Goal: Find contact information: Find contact information

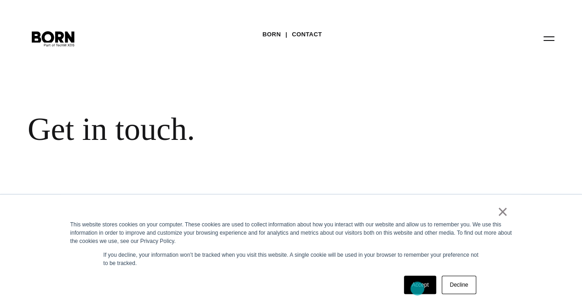
click at [418, 288] on link "Accept" at bounding box center [420, 285] width 33 height 18
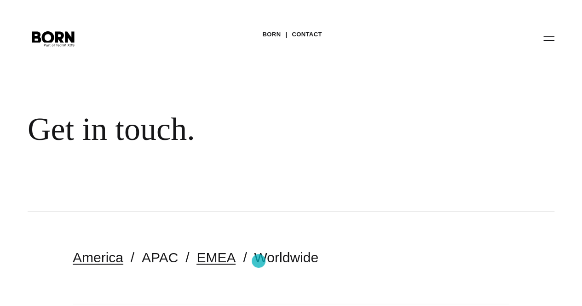
click at [236, 261] on link "EMEA" at bounding box center [216, 257] width 39 height 15
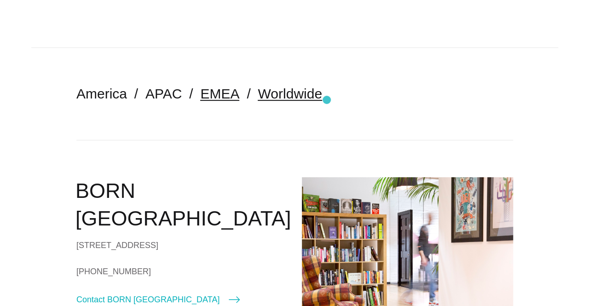
scroll to position [307, 0]
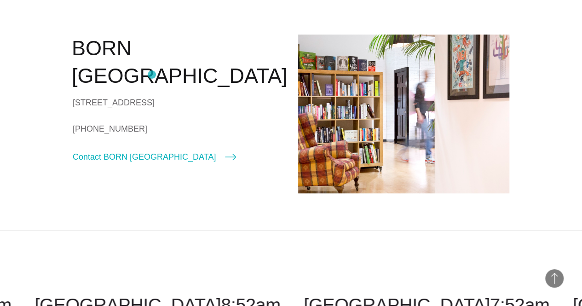
click at [152, 96] on div "90/92 Pentonville Rd London N1 9HS United Kingdom" at bounding box center [179, 103] width 212 height 14
click at [152, 96] on div "[STREET_ADDRESS]" at bounding box center [179, 103] width 212 height 14
copy div "90/92 Pentonville Rd"
click at [158, 96] on div "[STREET_ADDRESS]" at bounding box center [179, 103] width 212 height 14
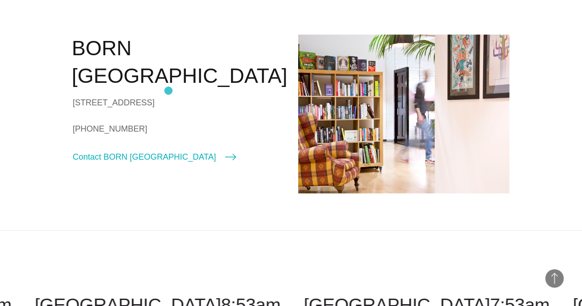
drag, startPoint x: 158, startPoint y: 88, endPoint x: 169, endPoint y: 91, distance: 10.4
click at [169, 96] on div "[STREET_ADDRESS]" at bounding box center [179, 103] width 212 height 14
copy div "N1 9HS"
click at [155, 129] on link "[PHONE_NUMBER]" at bounding box center [179, 129] width 212 height 14
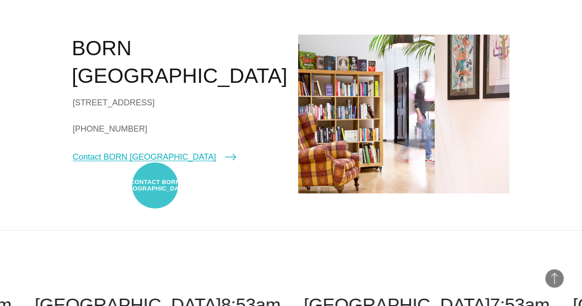
click at [155, 163] on link "Contact BORN [GEOGRAPHIC_DATA]" at bounding box center [154, 157] width 163 height 13
select select "******"
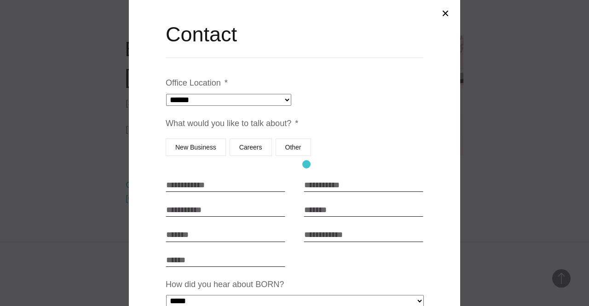
scroll to position [0, 0]
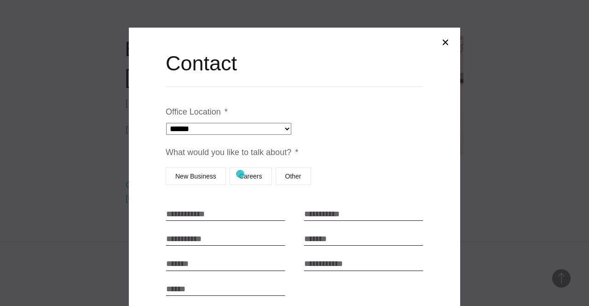
click at [240, 174] on label "Careers" at bounding box center [251, 176] width 42 height 17
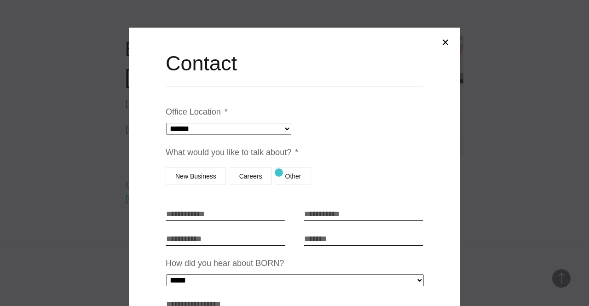
click at [279, 173] on label "Other" at bounding box center [293, 176] width 35 height 17
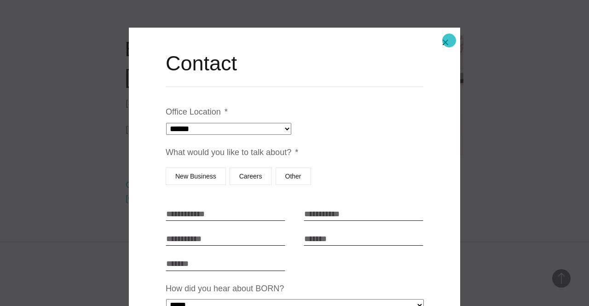
click at [449, 41] on button "Close modal" at bounding box center [446, 42] width 22 height 22
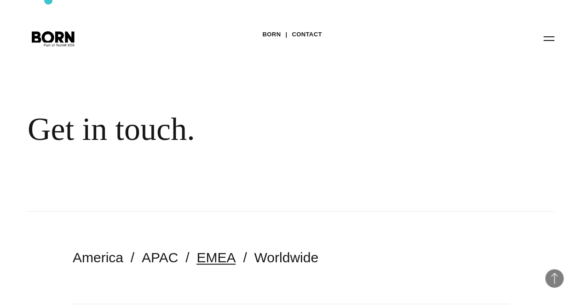
scroll to position [307, 0]
